Goal: Task Accomplishment & Management: Manage account settings

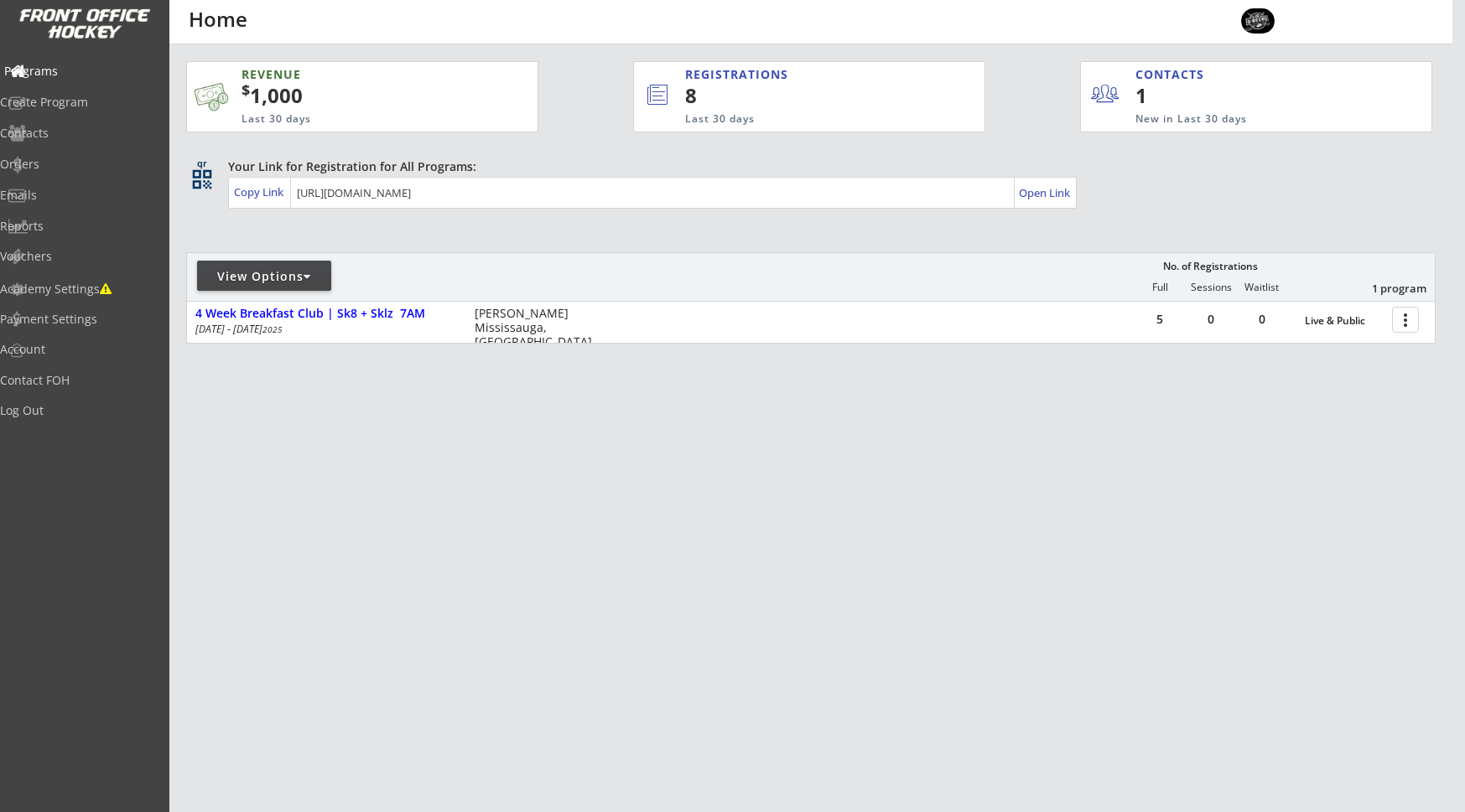
click at [57, 71] on div "Programs" at bounding box center [79, 70] width 151 height 11
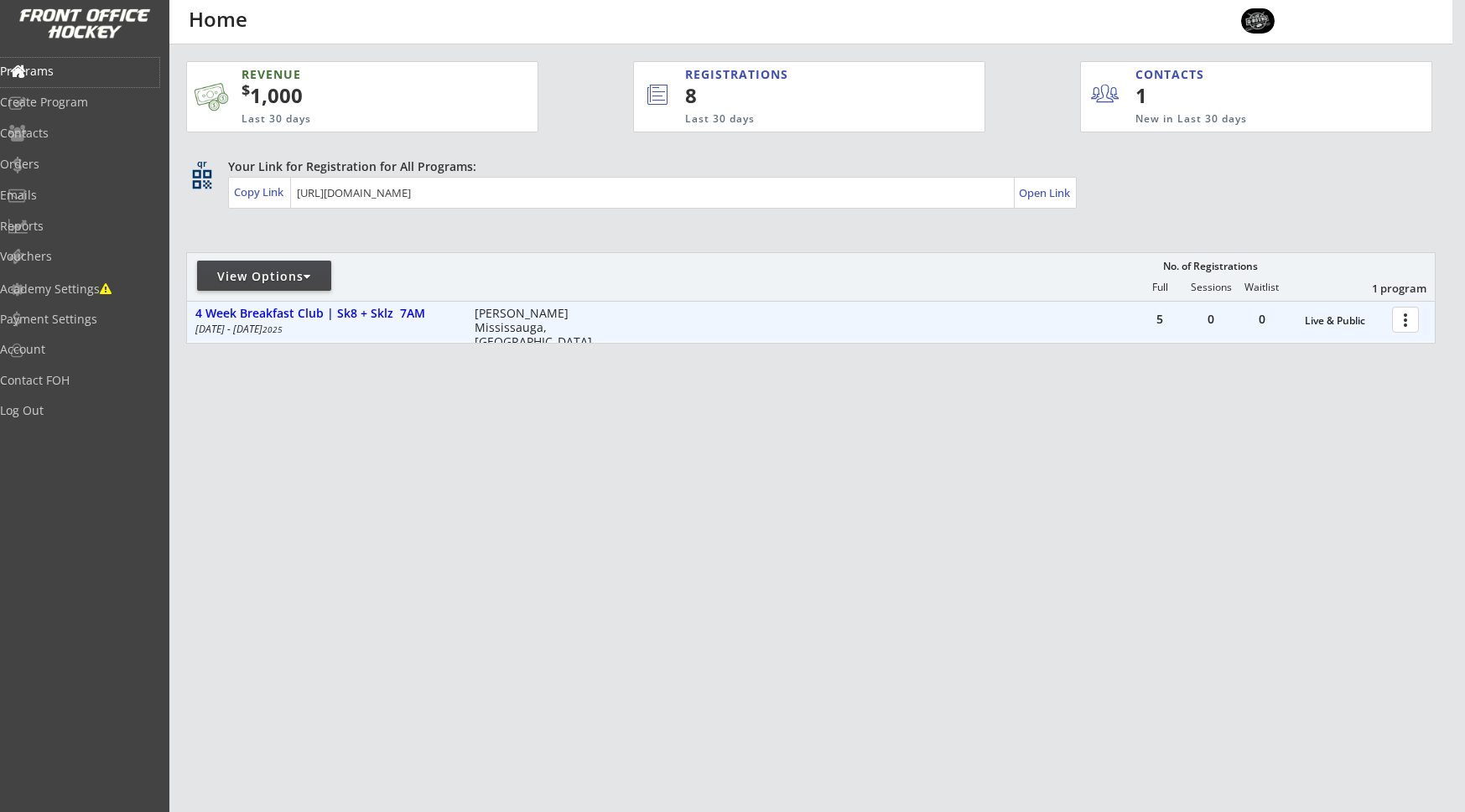
click at [1410, 319] on div at bounding box center [1408, 319] width 30 height 30
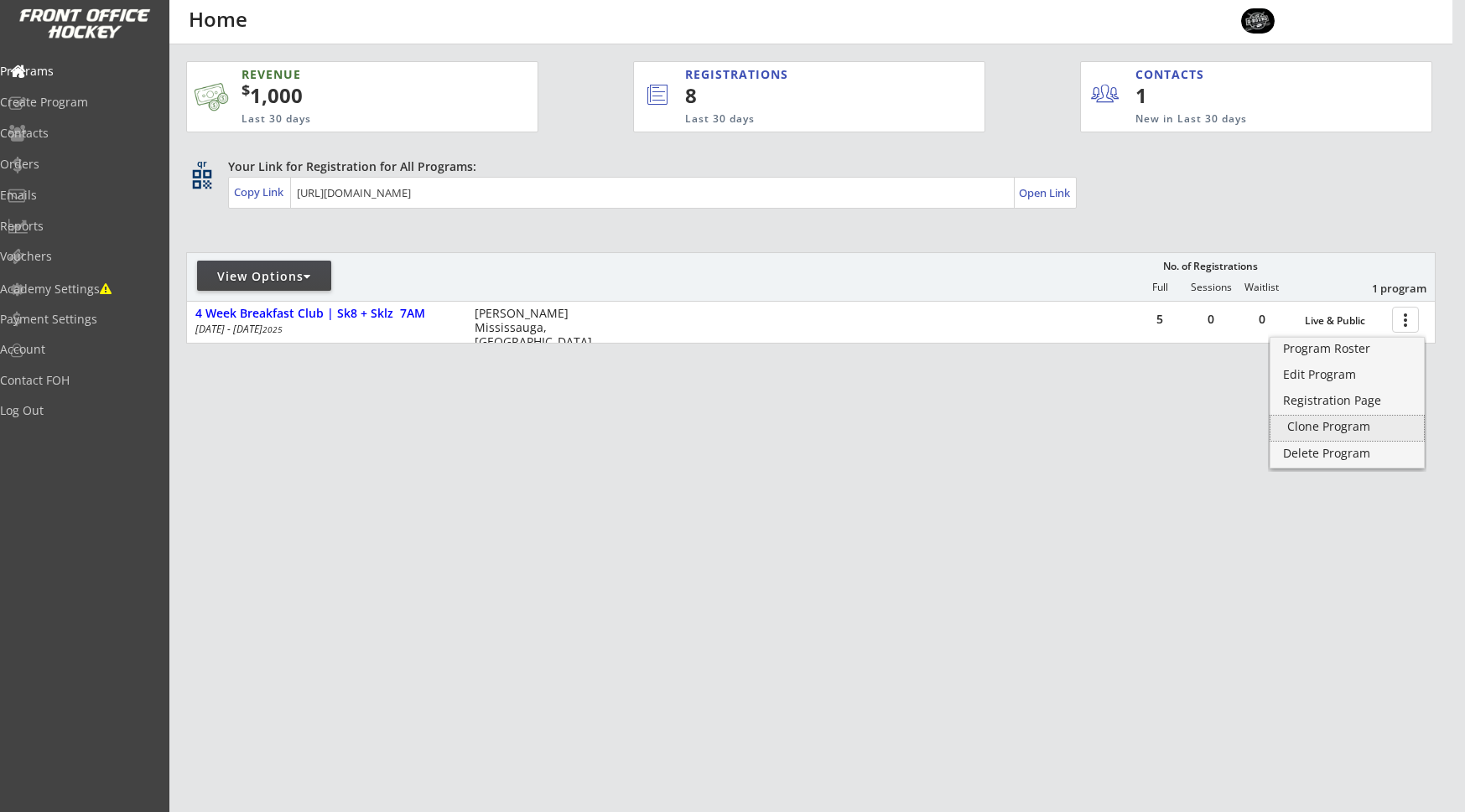
click at [1333, 424] on div "Clone Program" at bounding box center [1347, 426] width 120 height 11
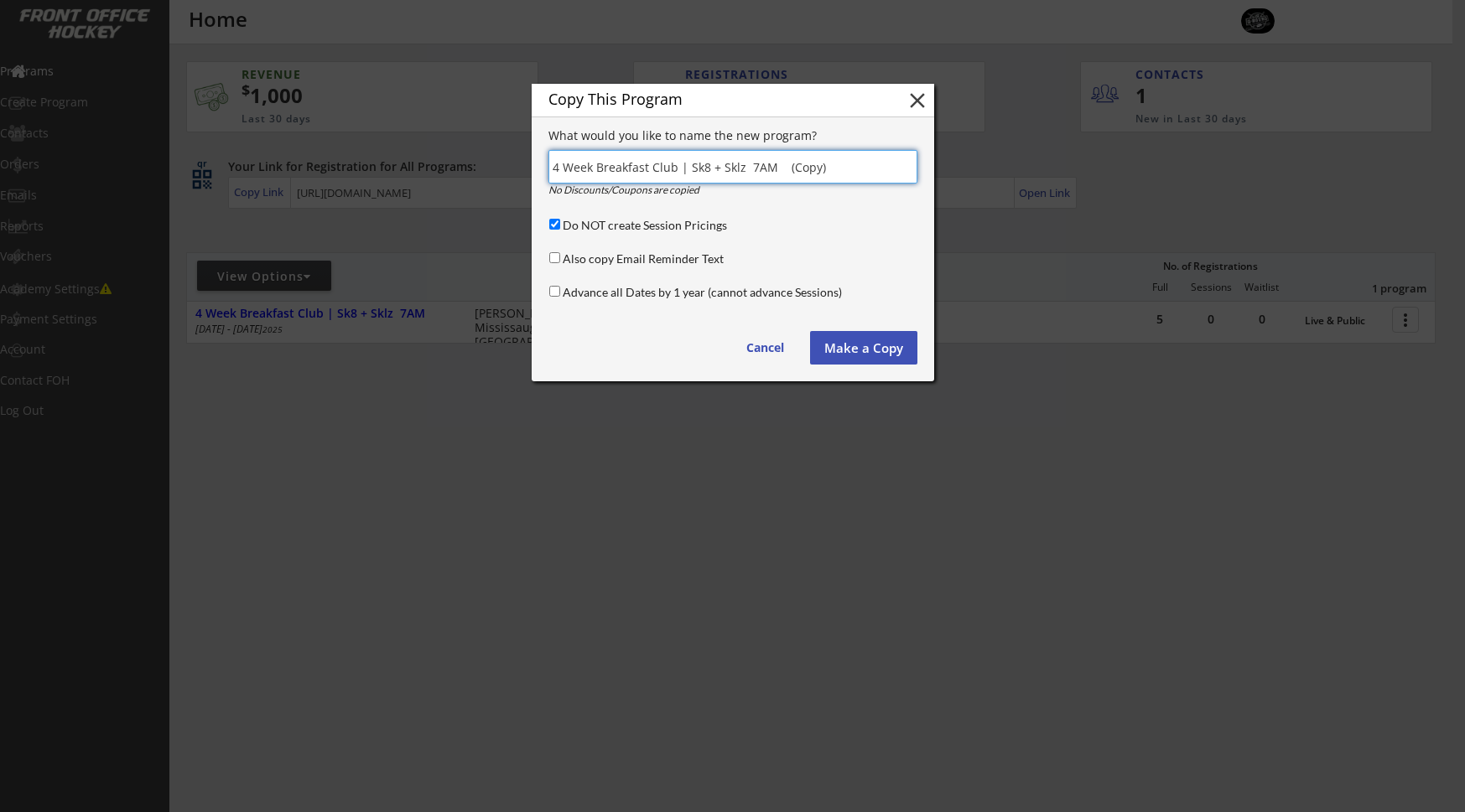
click at [873, 346] on button "Make a Copy" at bounding box center [864, 348] width 107 height 34
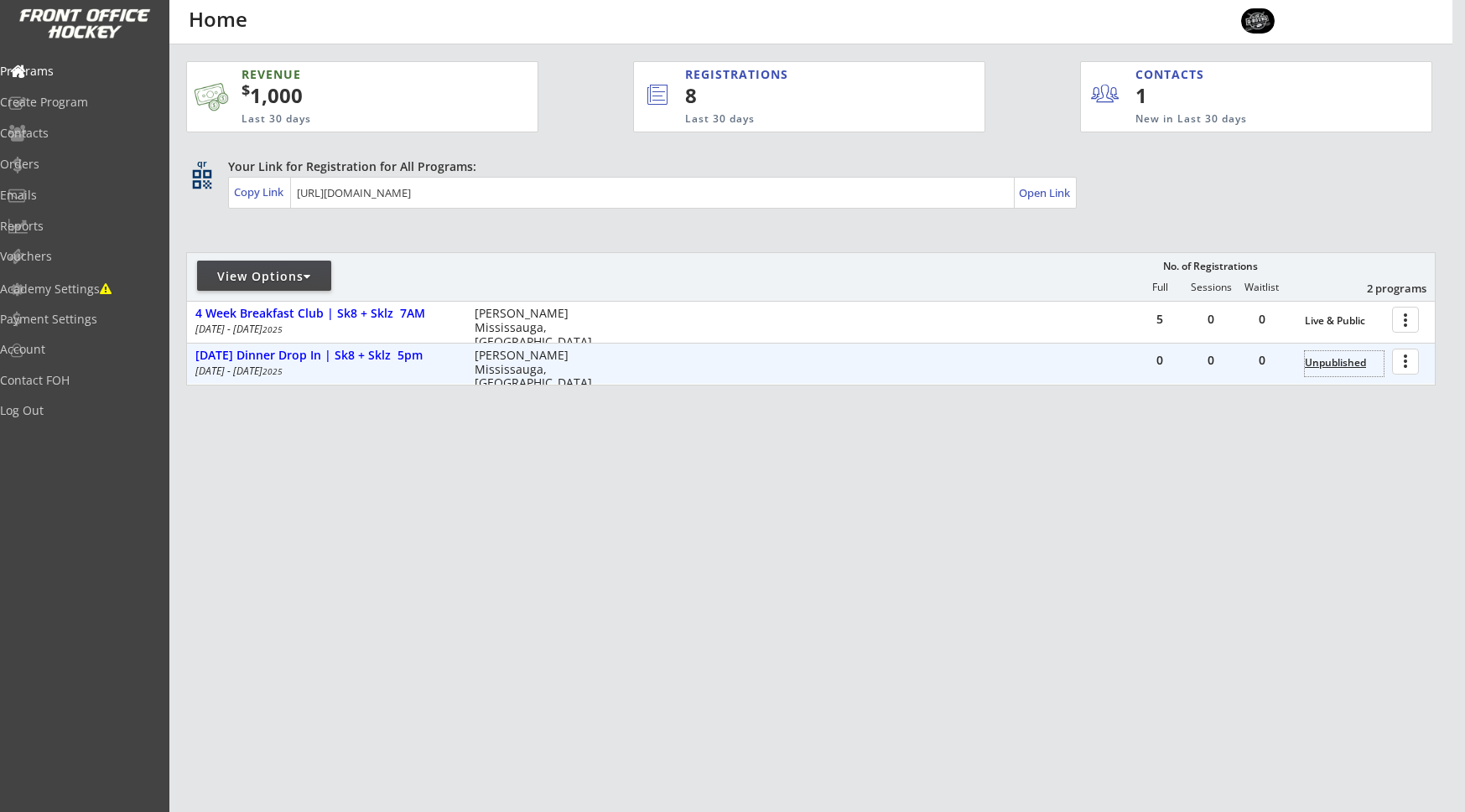
click at [1347, 361] on div "Unpublished" at bounding box center [1344, 362] width 79 height 11
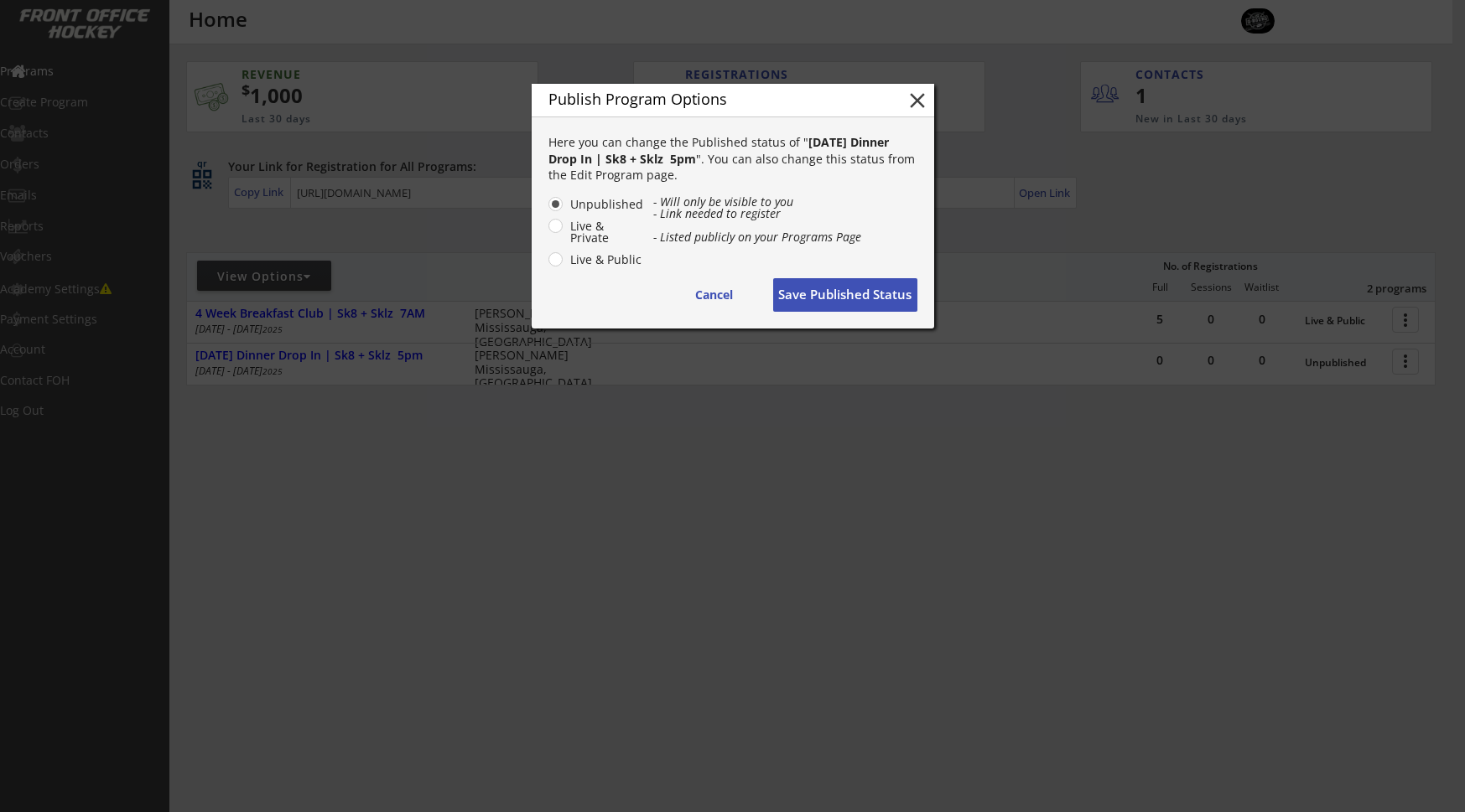
click at [570, 258] on label "Live & Public" at bounding box center [604, 259] width 79 height 11
click at [547, 210] on input "Live & Public" at bounding box center [541, 204] width 11 height 11
radio input "true"
click at [839, 290] on button "Save Published Status" at bounding box center [845, 295] width 144 height 34
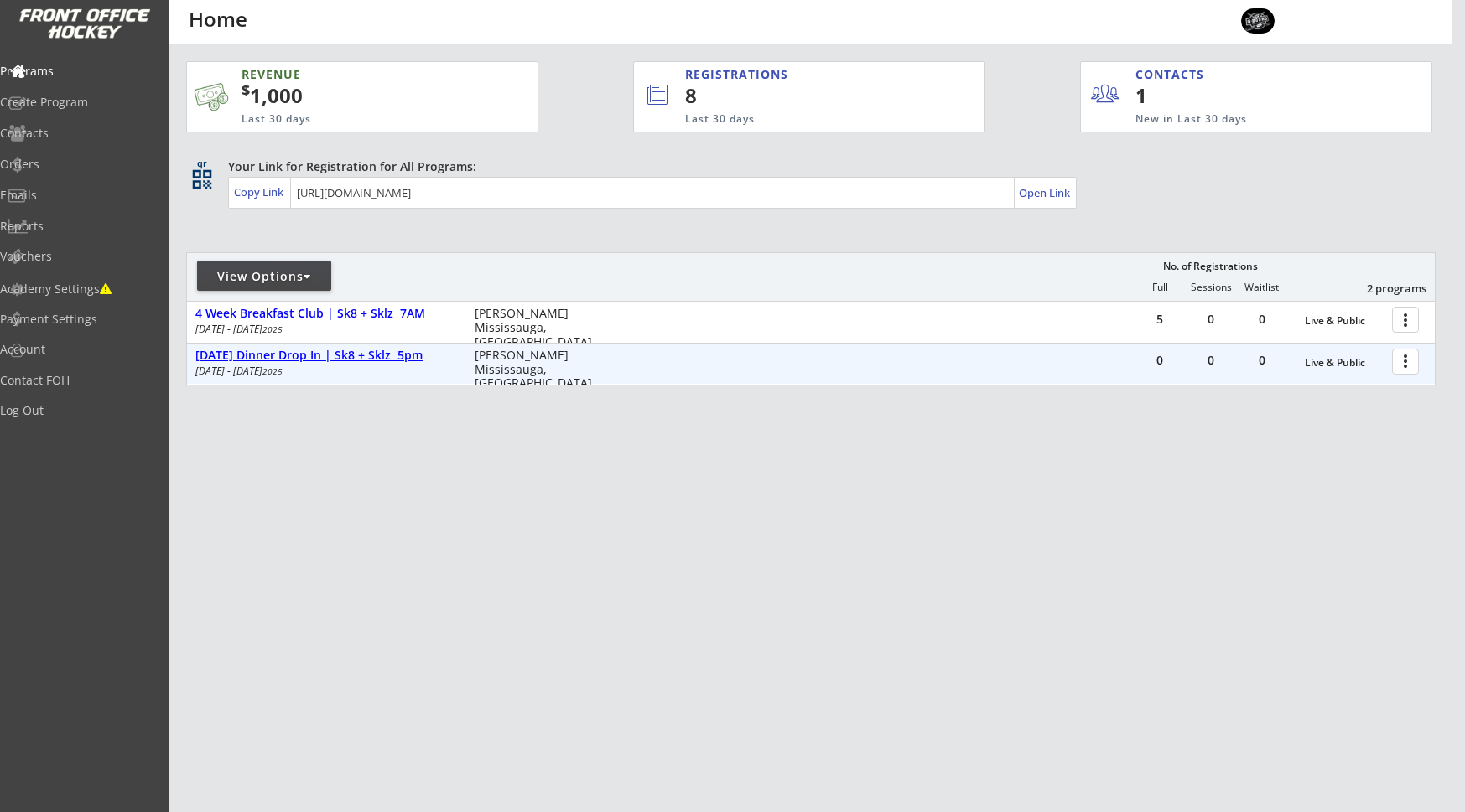
click at [286, 353] on div "[DATE] Dinner Drop In | Sk8 + Sklz 5pm" at bounding box center [326, 356] width 262 height 14
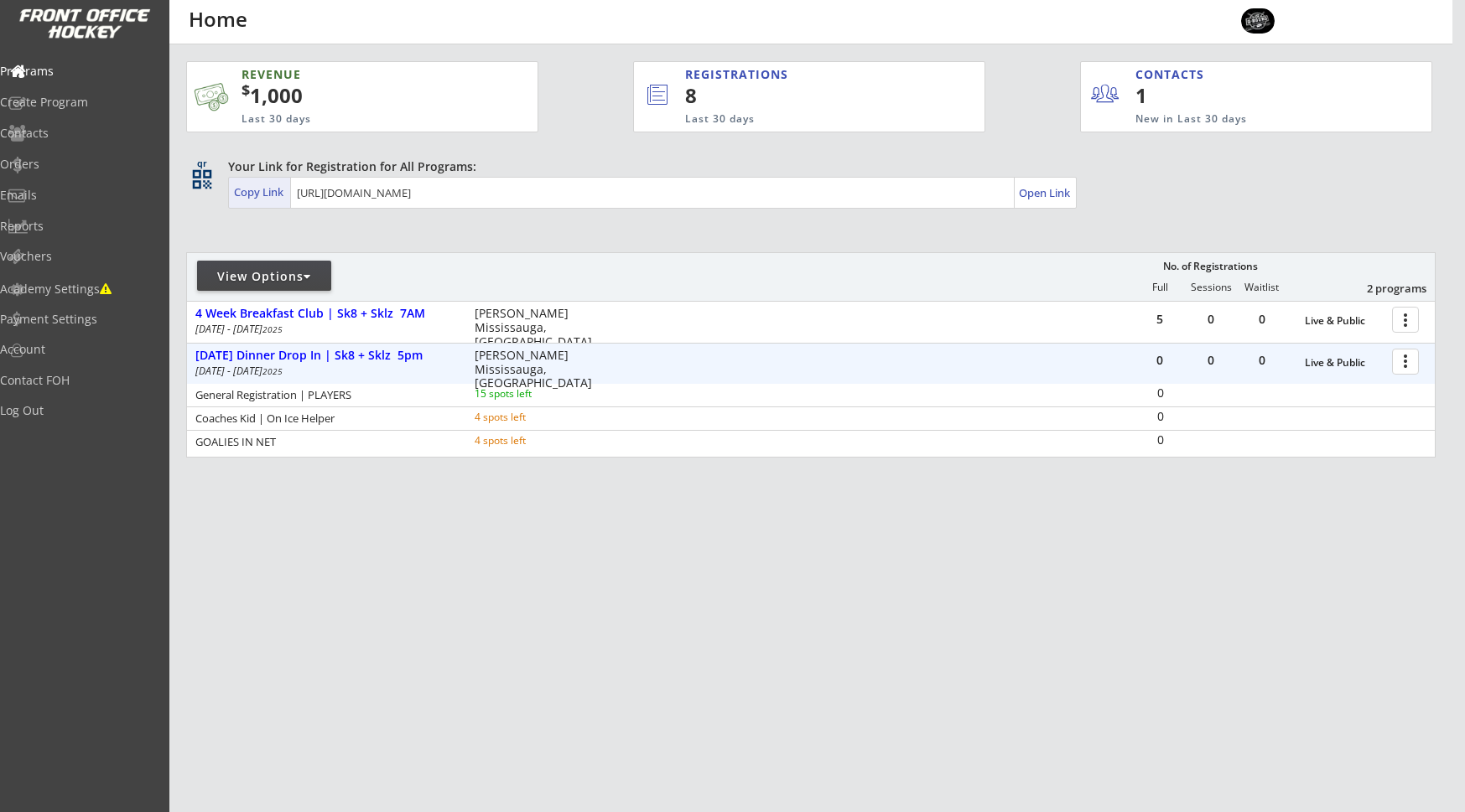
click at [277, 193] on div "Copy Link" at bounding box center [260, 191] width 53 height 15
